Goal: Find specific page/section: Find specific page/section

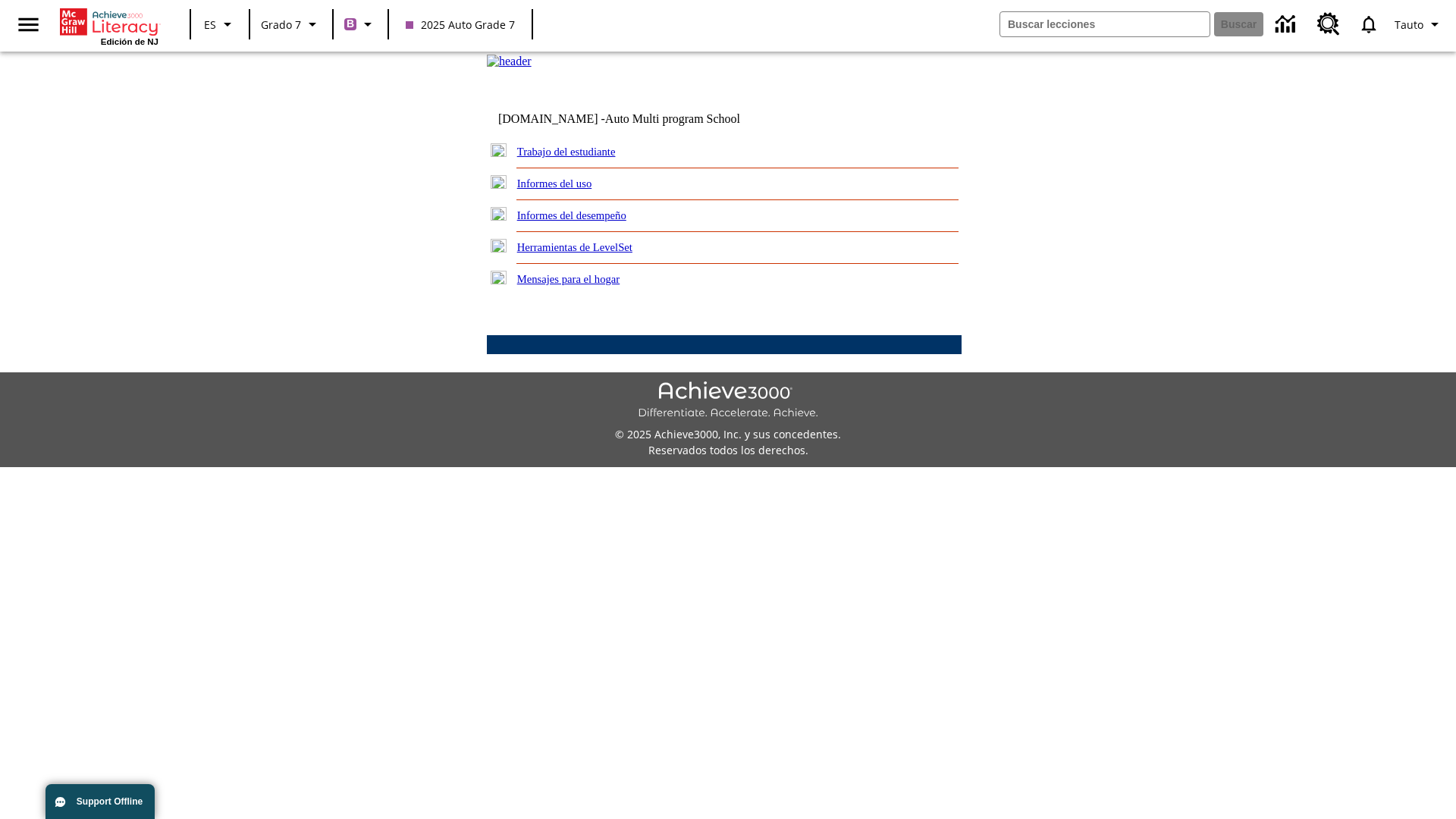
click at [584, 158] on link "Trabajo del estudiante" at bounding box center [566, 151] width 99 height 12
